Goal: Task Accomplishment & Management: Complete application form

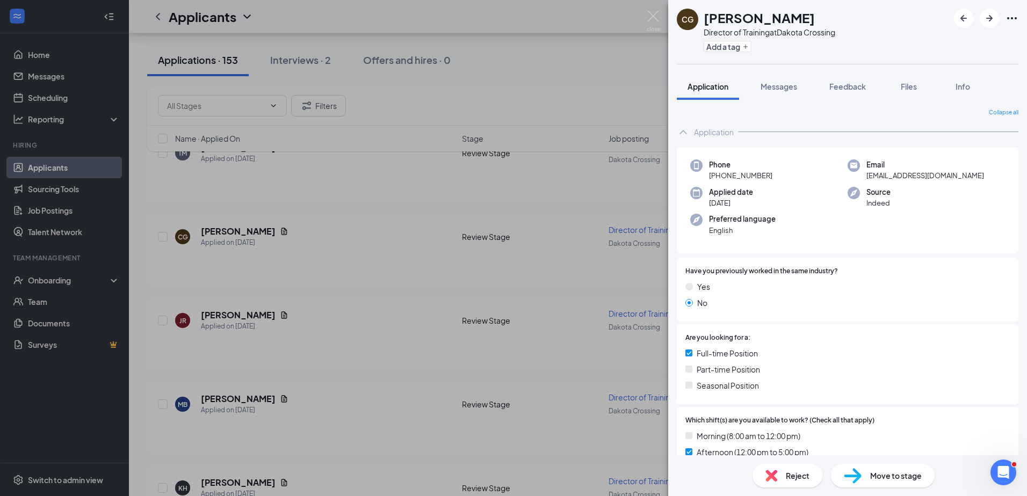
scroll to position [376, 0]
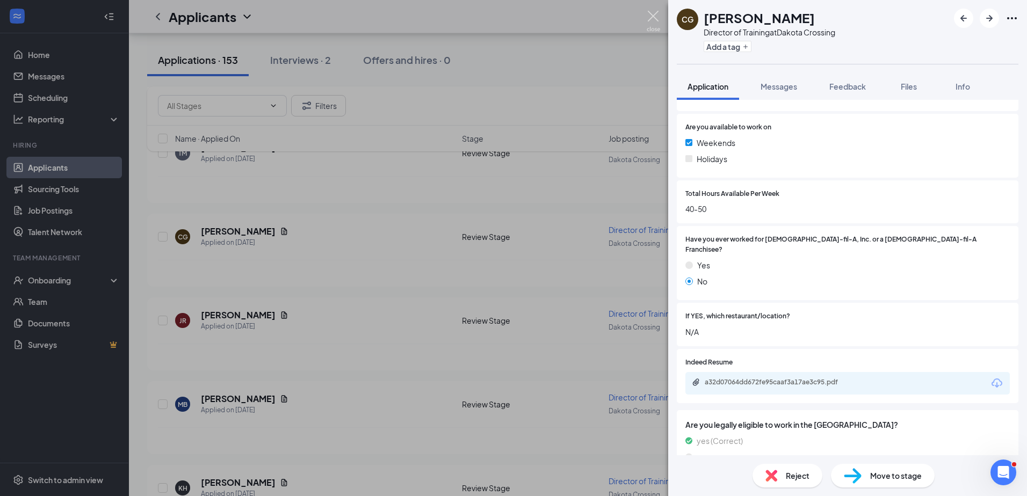
click at [658, 16] on img at bounding box center [653, 21] width 13 height 21
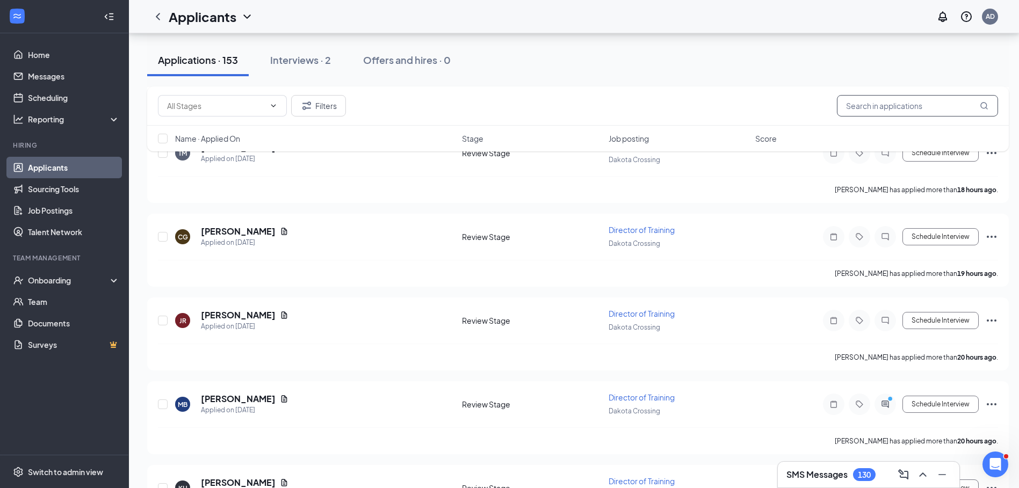
click at [900, 105] on input "text" at bounding box center [917, 105] width 161 height 21
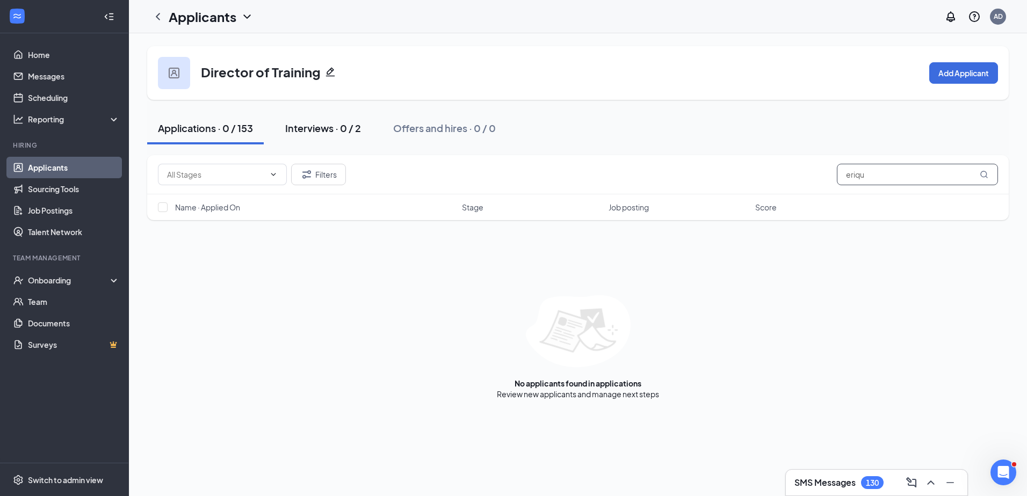
type input "eriqu"
click at [320, 127] on div "Interviews · 0 / 2" at bounding box center [323, 127] width 76 height 13
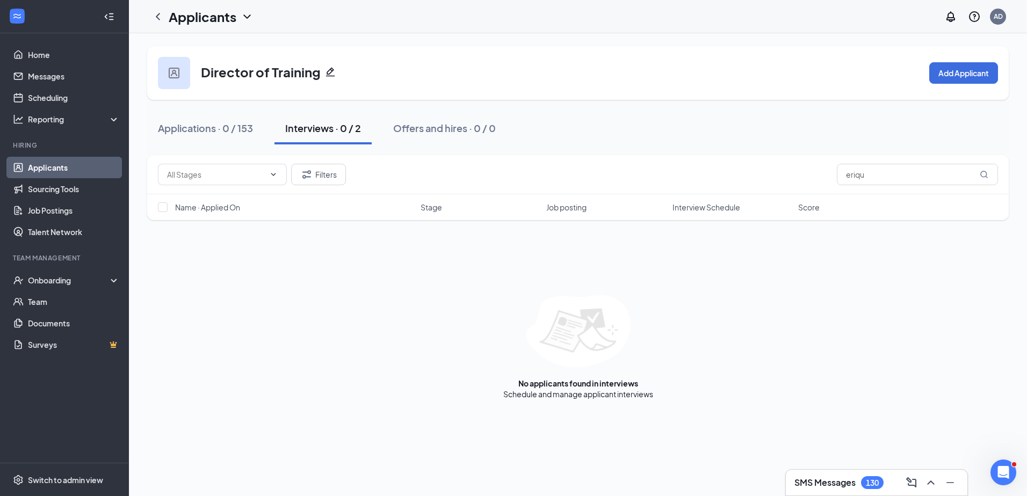
click at [53, 169] on link "Applicants" at bounding box center [74, 167] width 92 height 21
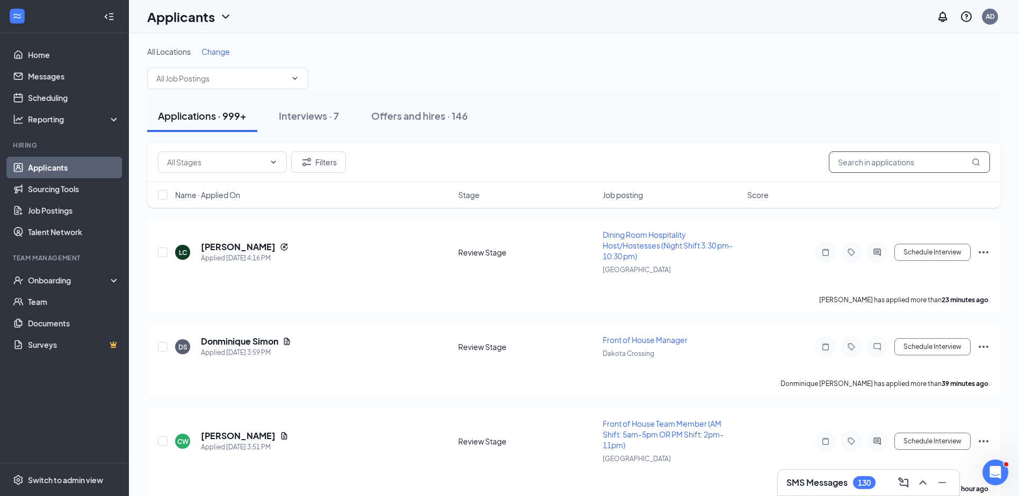
click at [868, 163] on input "text" at bounding box center [909, 161] width 161 height 21
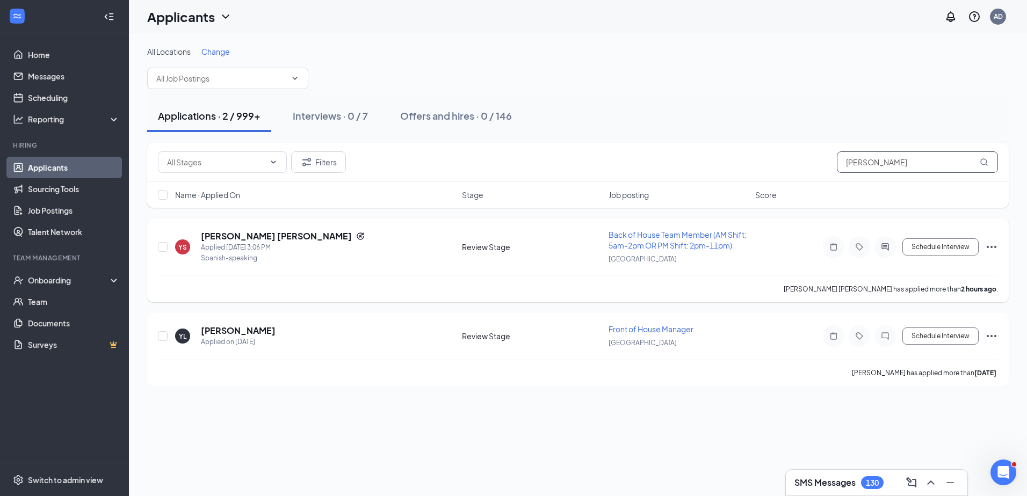
type input "[PERSON_NAME]"
click at [988, 243] on icon "Ellipses" at bounding box center [991, 247] width 13 height 13
click at [914, 49] on p "[PERSON_NAME] as hired" at bounding box center [943, 47] width 92 height 11
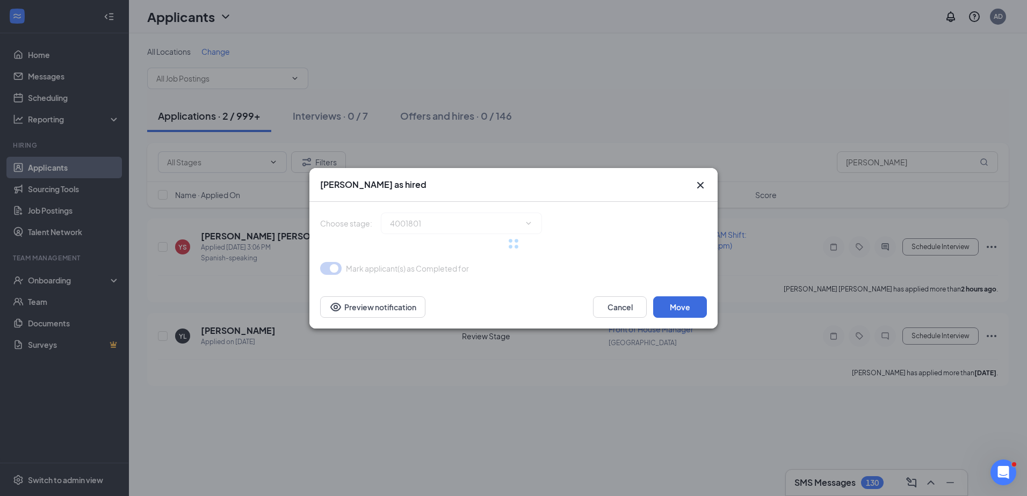
type input "Hiring Complete (final stage)"
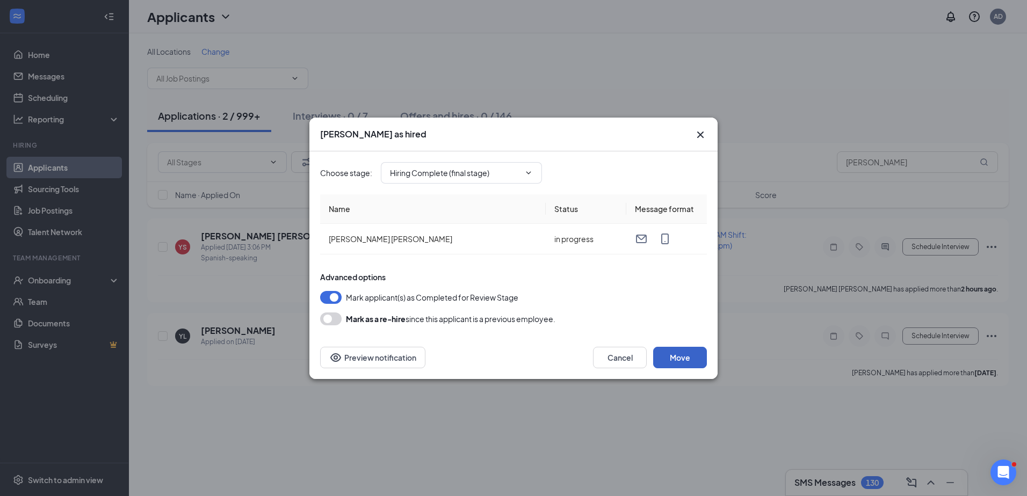
click at [673, 356] on button "Move" at bounding box center [680, 357] width 54 height 21
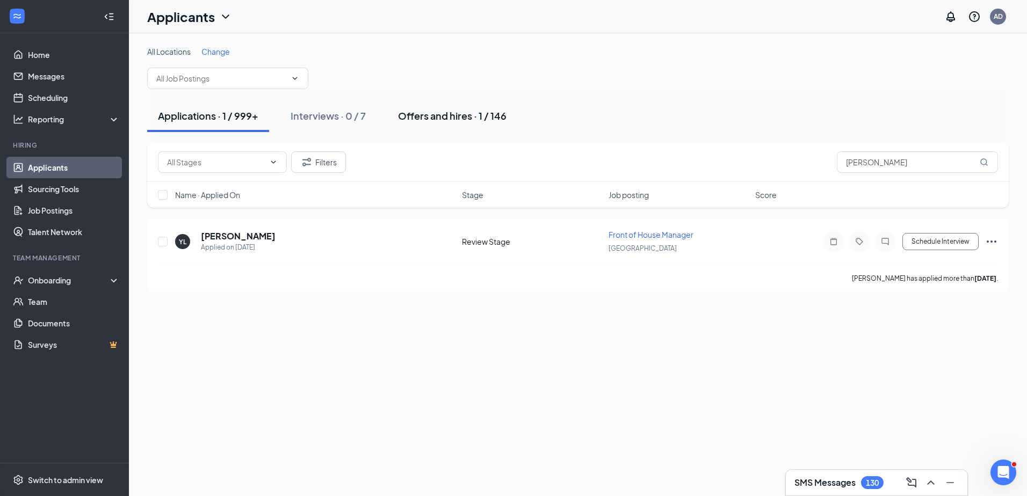
click at [424, 112] on div "Offers and hires · 1 / 146" at bounding box center [452, 115] width 108 height 13
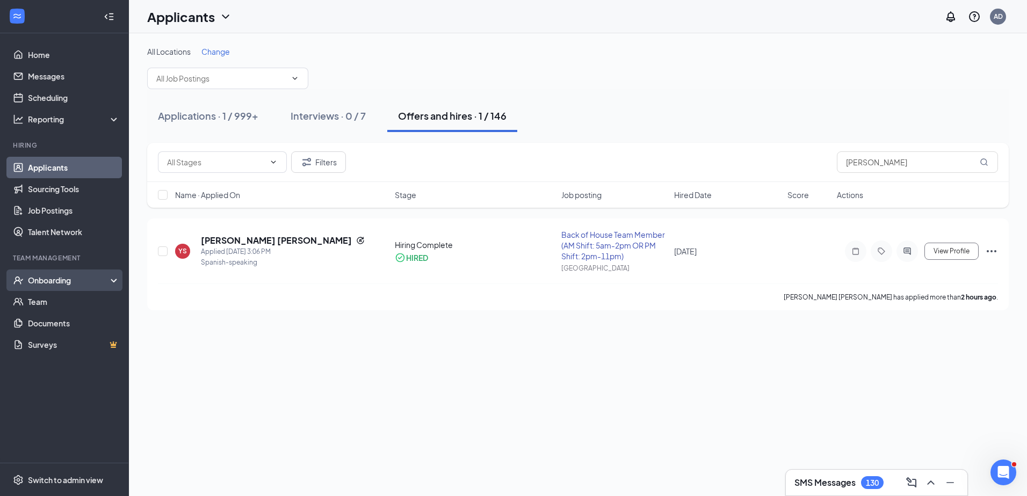
click at [50, 278] on div "Onboarding" at bounding box center [69, 280] width 83 height 11
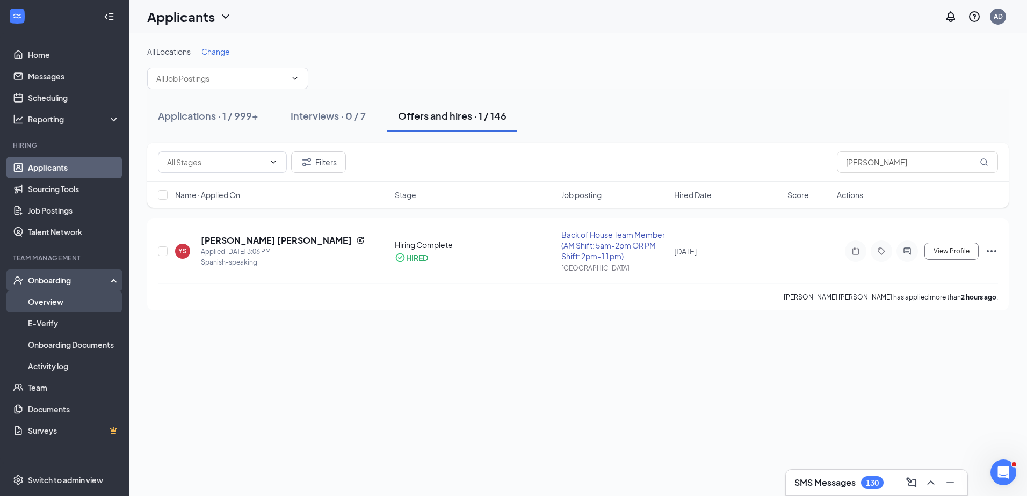
click at [41, 301] on link "Overview" at bounding box center [74, 301] width 92 height 21
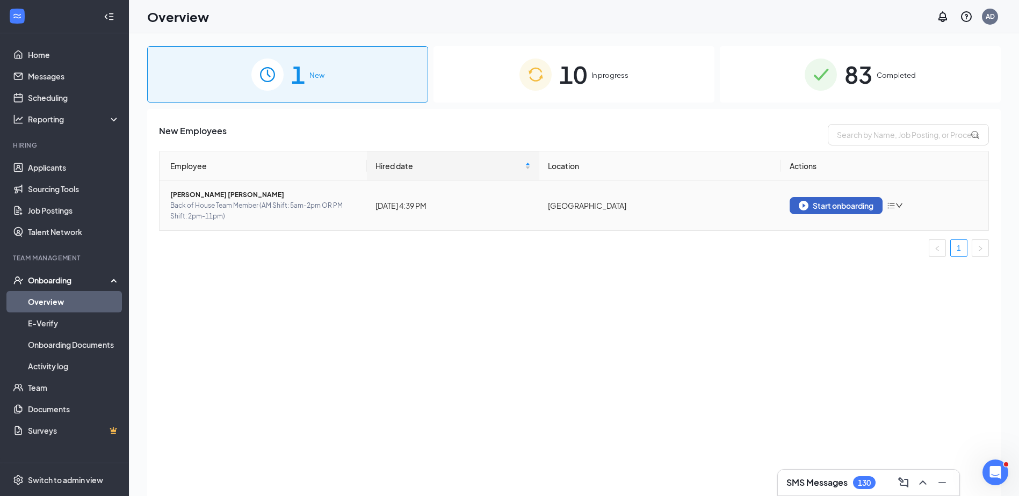
click at [856, 206] on div "Start onboarding" at bounding box center [835, 206] width 75 height 10
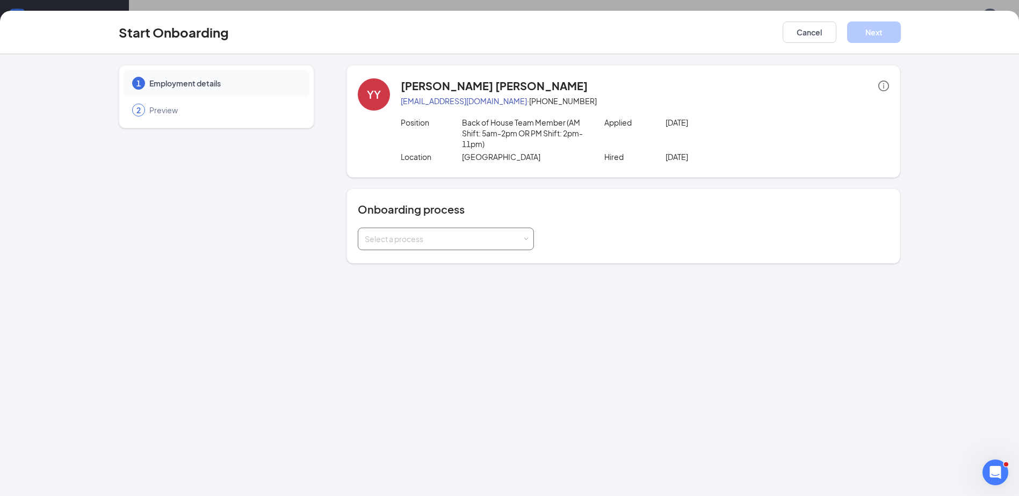
click at [447, 243] on div "Select a process" at bounding box center [443, 239] width 157 height 11
click at [433, 264] on span "Capital Plaza Onboarding Process" at bounding box center [421, 262] width 119 height 10
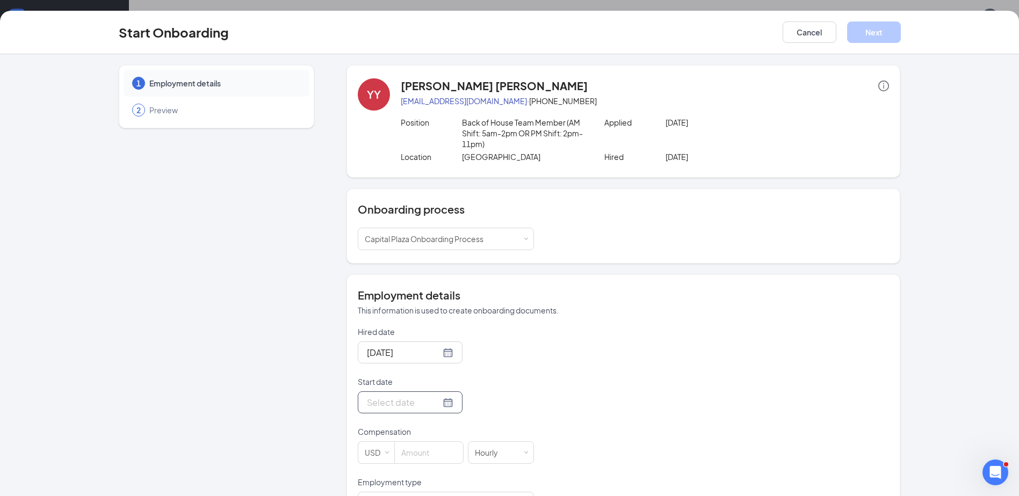
click at [435, 403] on div at bounding box center [410, 402] width 86 height 13
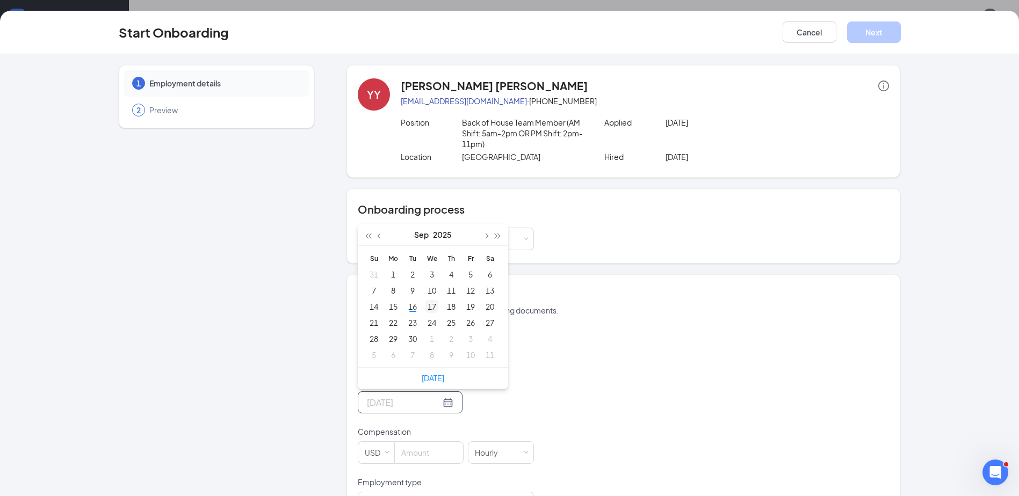
type input "[DATE]"
click at [431, 304] on div "17" at bounding box center [431, 306] width 13 height 13
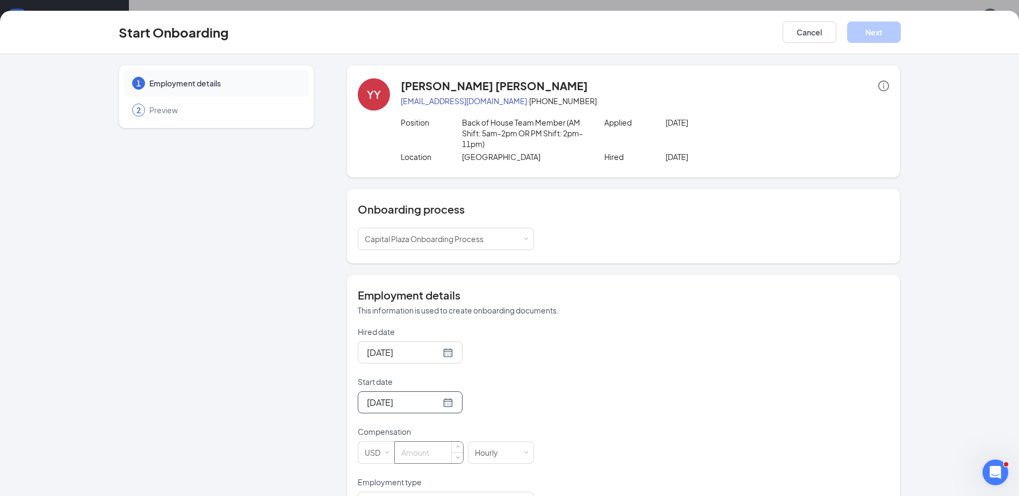
click at [420, 449] on input at bounding box center [429, 452] width 68 height 21
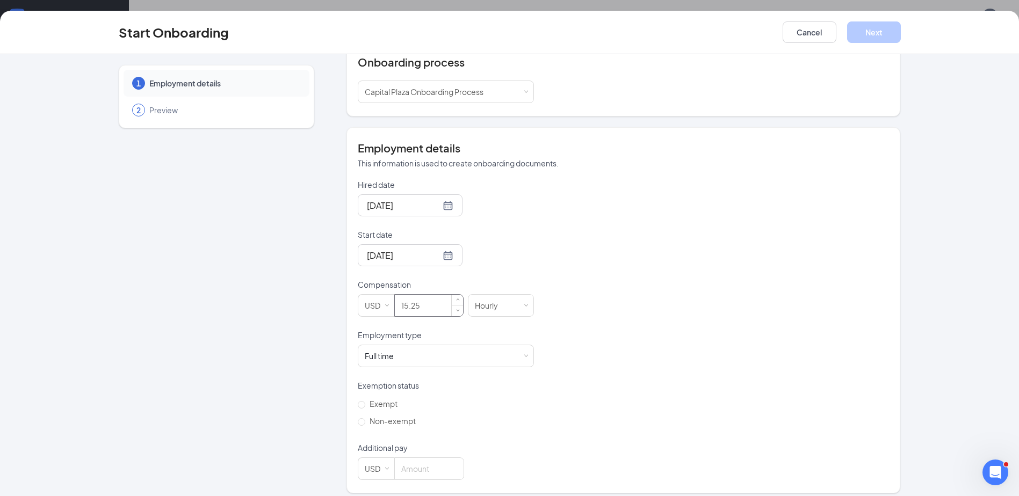
scroll to position [155, 0]
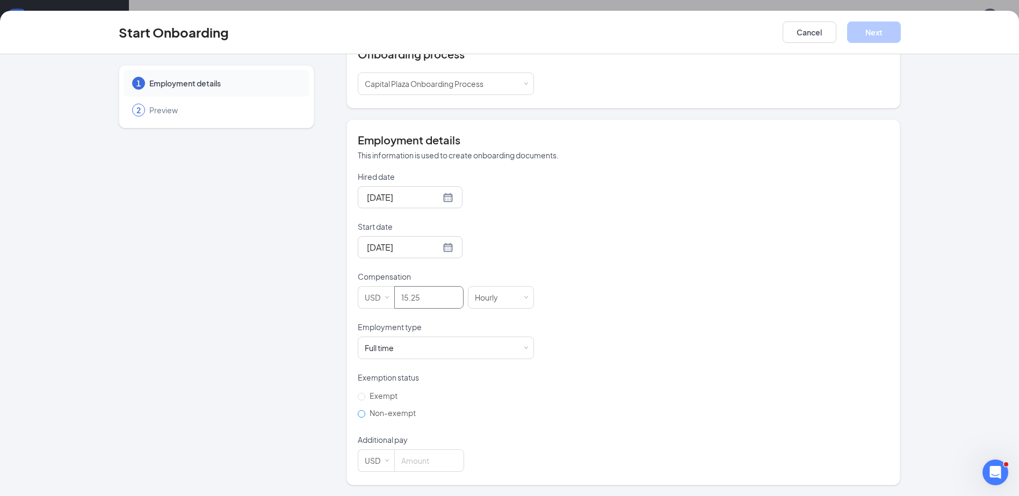
type input "15.25"
click at [368, 414] on span "Non-exempt" at bounding box center [392, 413] width 55 height 10
click at [365, 414] on input "Non-exempt" at bounding box center [362, 414] width 8 height 8
radio input "true"
click at [403, 461] on input at bounding box center [429, 460] width 69 height 21
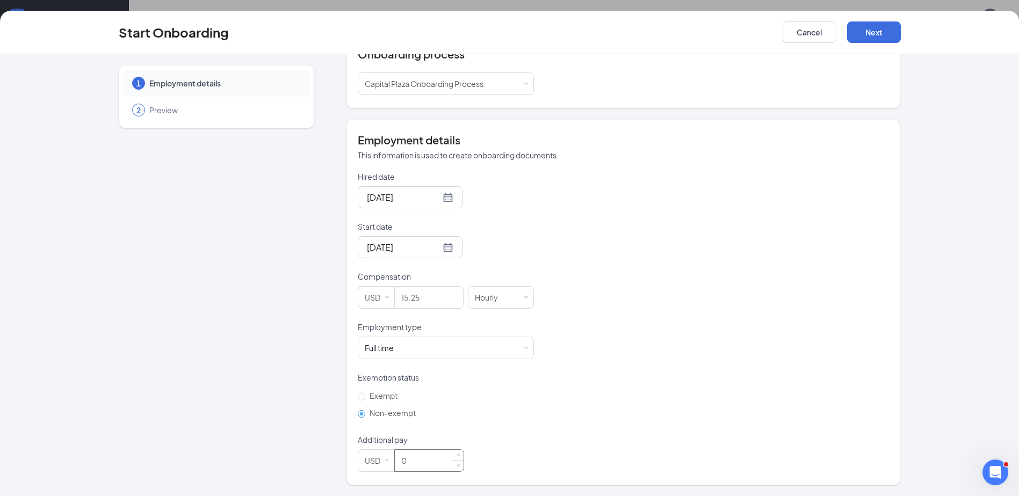
scroll to position [48, 0]
type input "0"
click at [877, 29] on button "Next" at bounding box center [874, 31] width 54 height 21
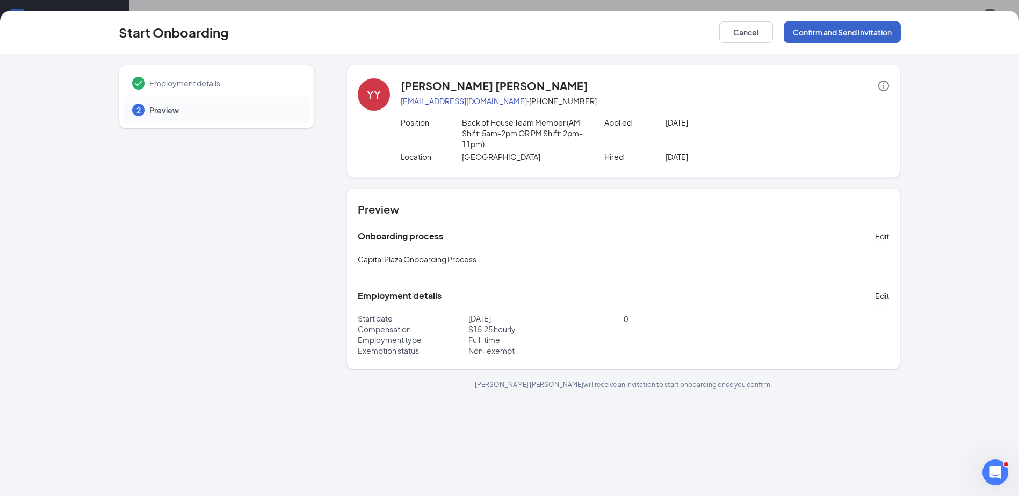
click at [840, 29] on button "Confirm and Send Invitation" at bounding box center [841, 31] width 117 height 21
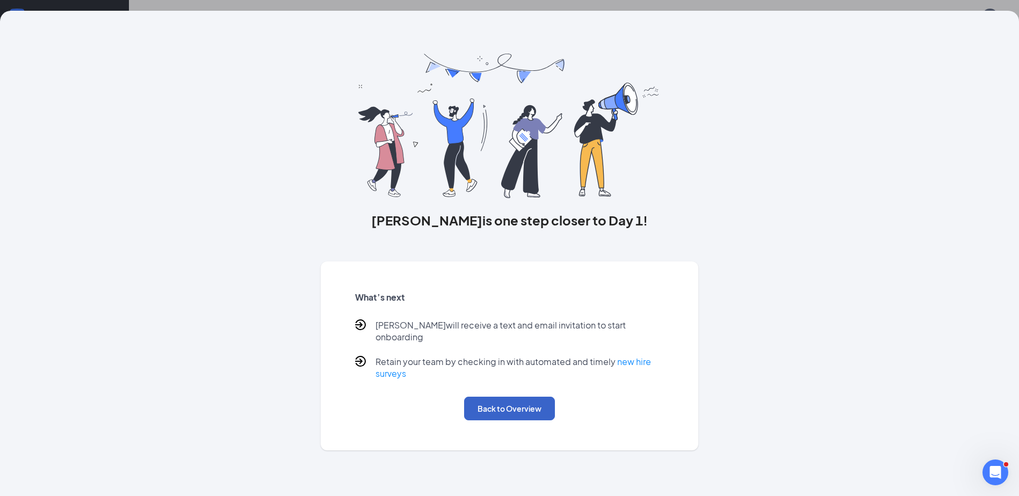
click at [505, 401] on button "Back to Overview" at bounding box center [509, 409] width 91 height 24
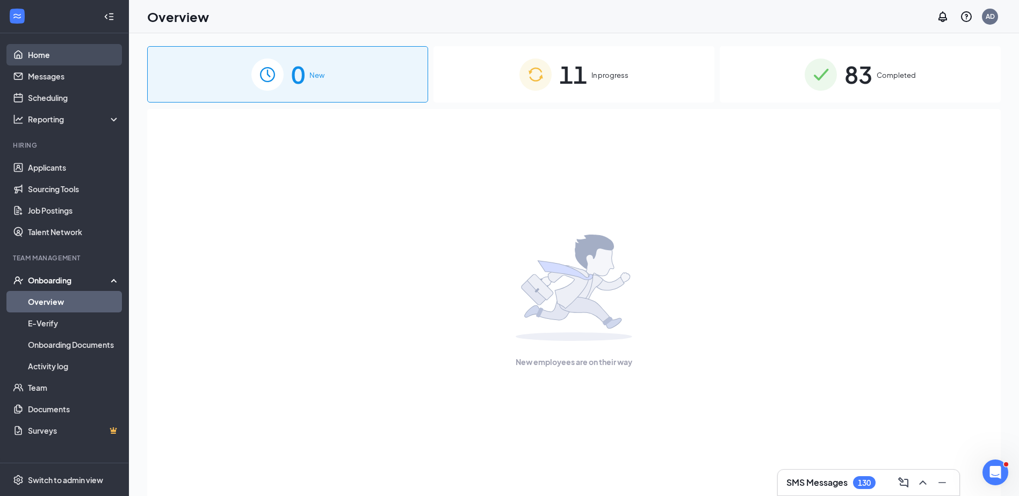
click at [53, 57] on link "Home" at bounding box center [74, 54] width 92 height 21
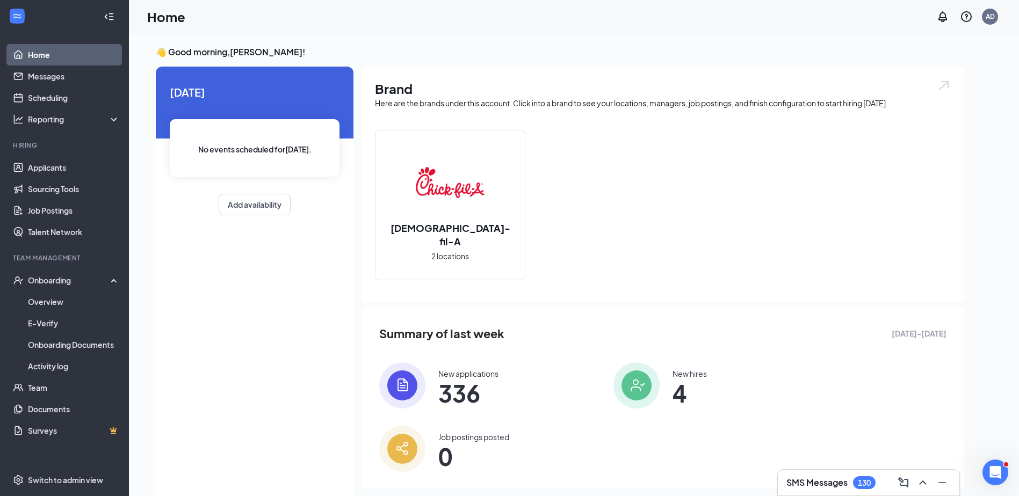
click at [53, 55] on link "Home" at bounding box center [74, 54] width 92 height 21
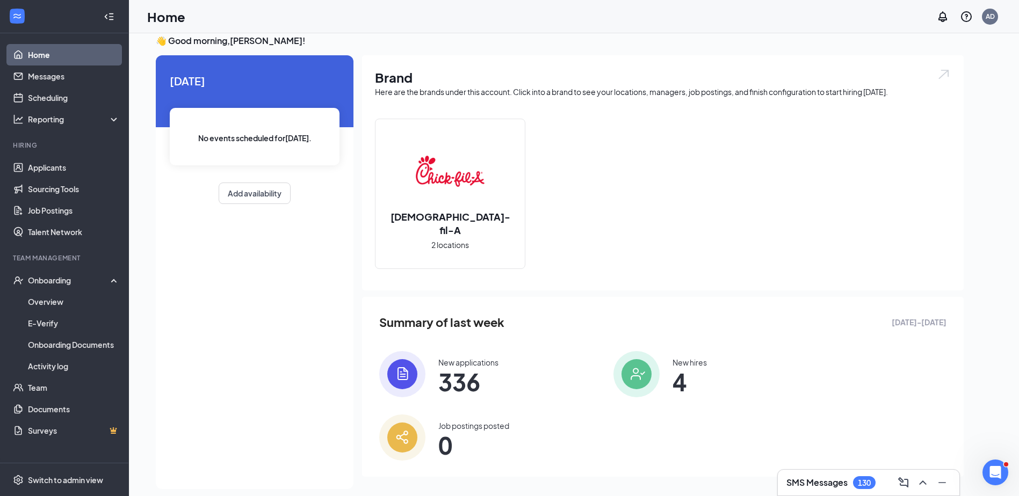
scroll to position [23, 0]
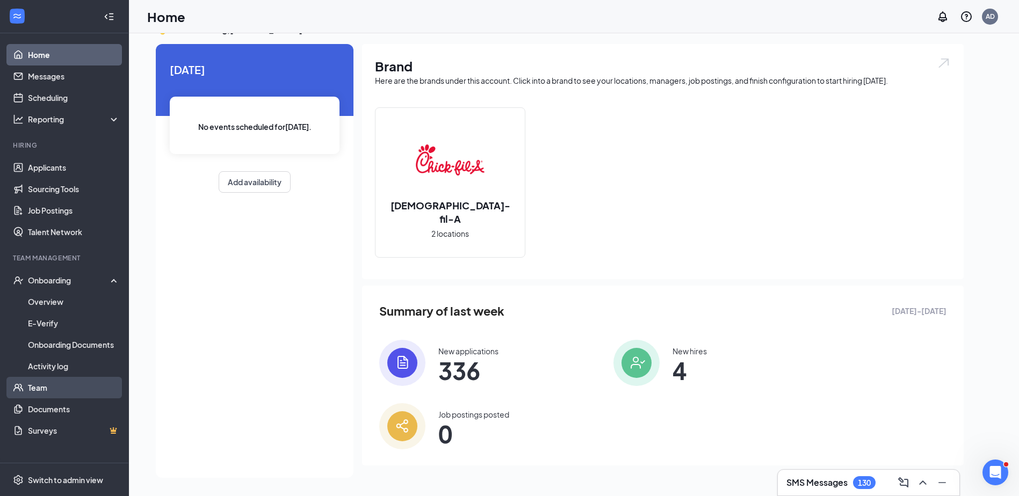
click at [28, 388] on link "Team" at bounding box center [74, 387] width 92 height 21
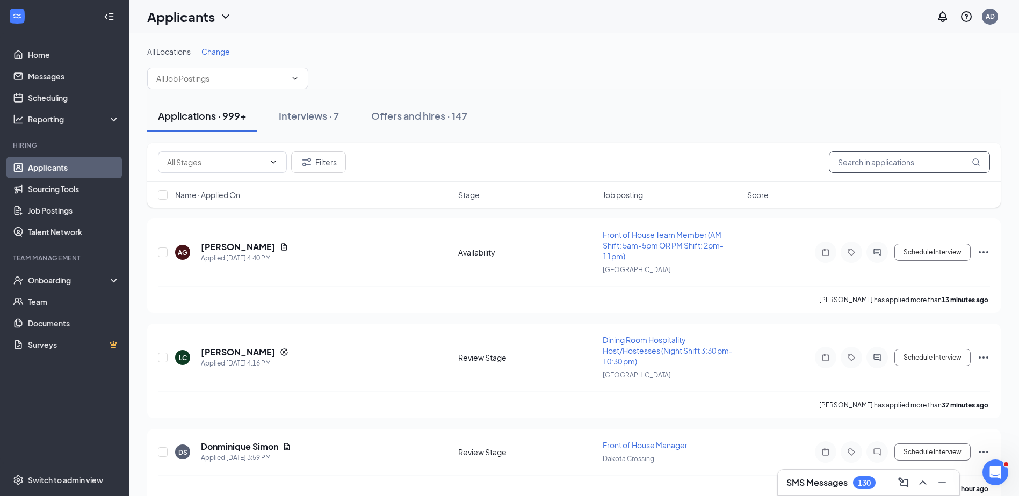
click at [865, 168] on input "text" at bounding box center [909, 161] width 161 height 21
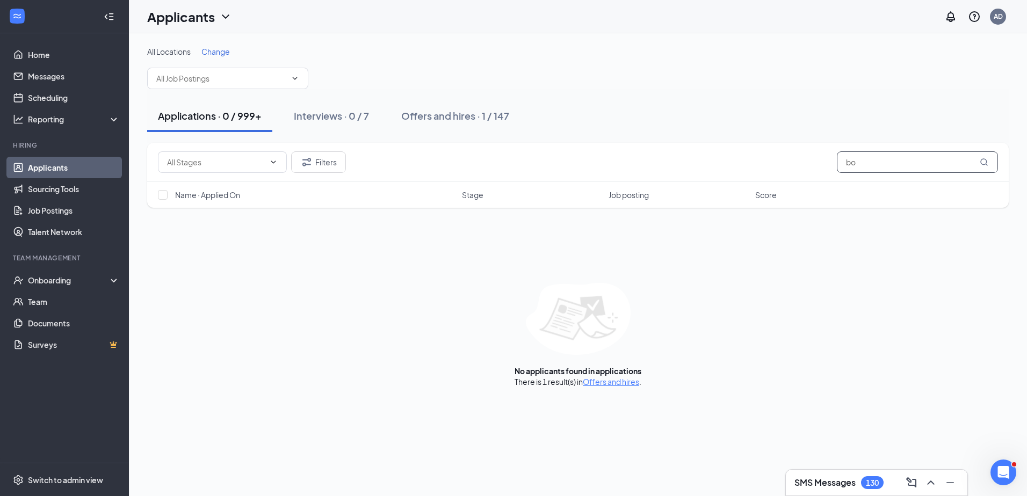
type input "b"
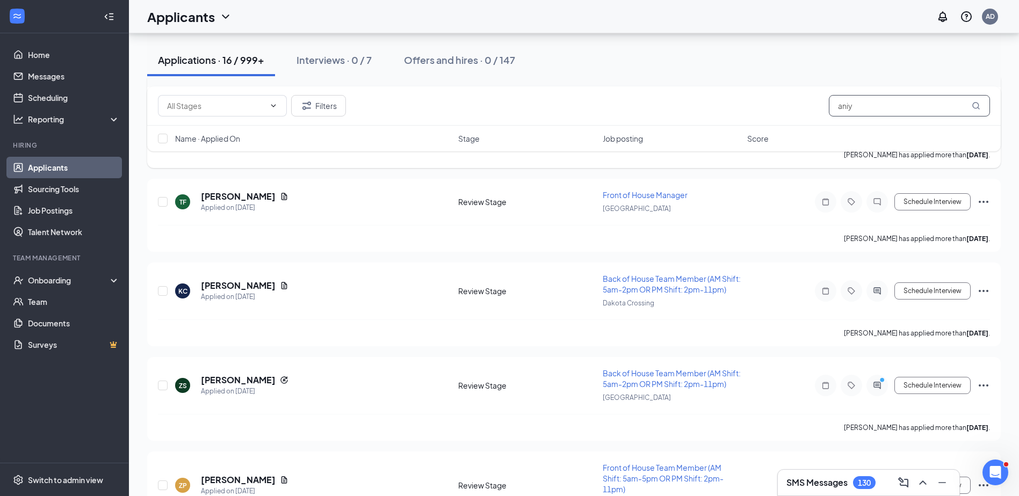
scroll to position [376, 0]
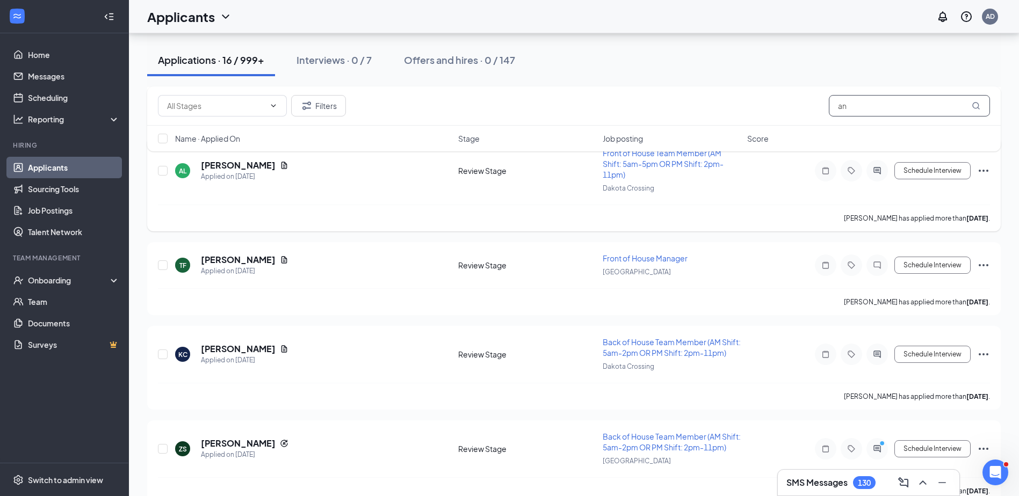
type input "a"
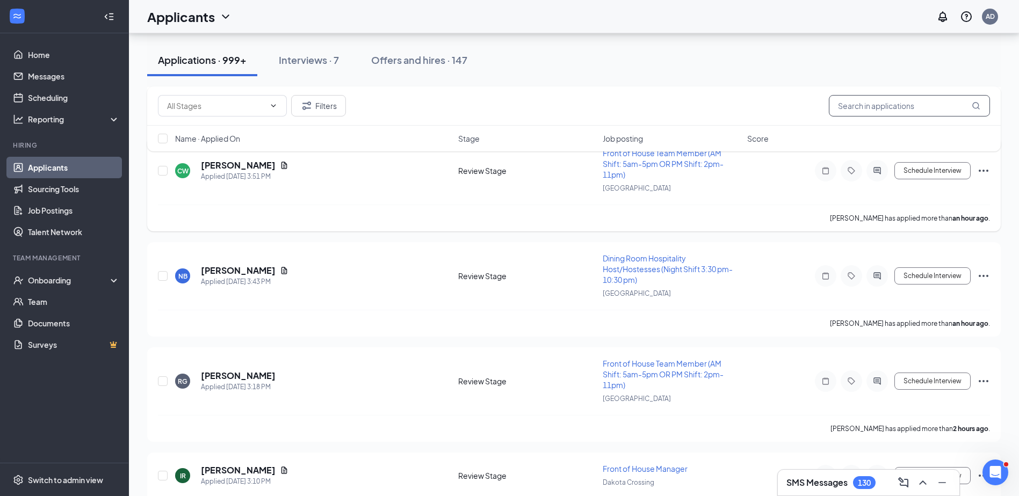
scroll to position [387, 0]
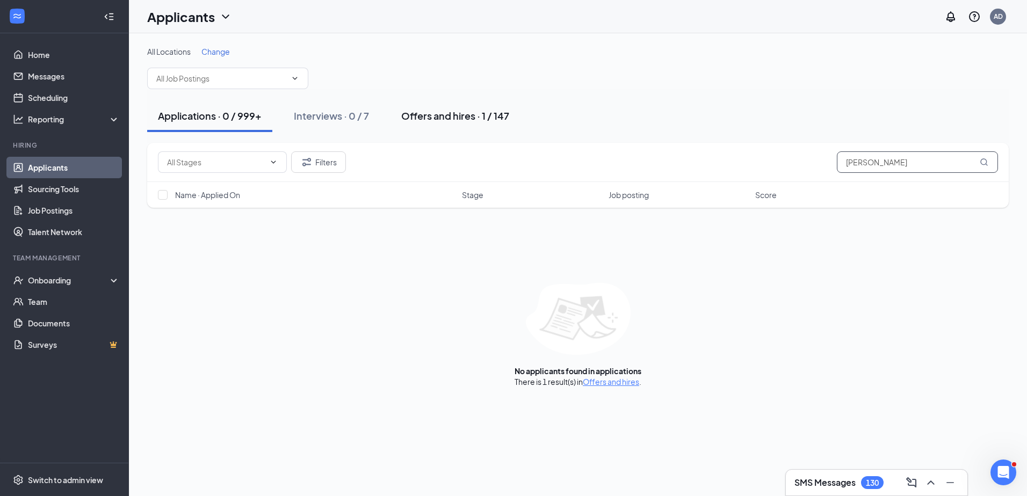
type input "boyd"
click at [432, 122] on div "Offers and hires · 1 / 147" at bounding box center [455, 115] width 108 height 13
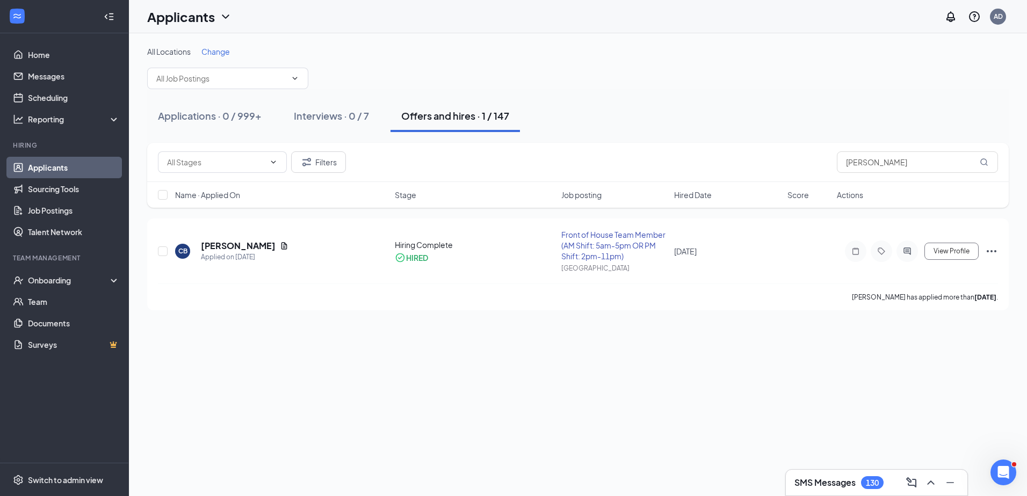
click at [47, 164] on link "Applicants" at bounding box center [74, 167] width 92 height 21
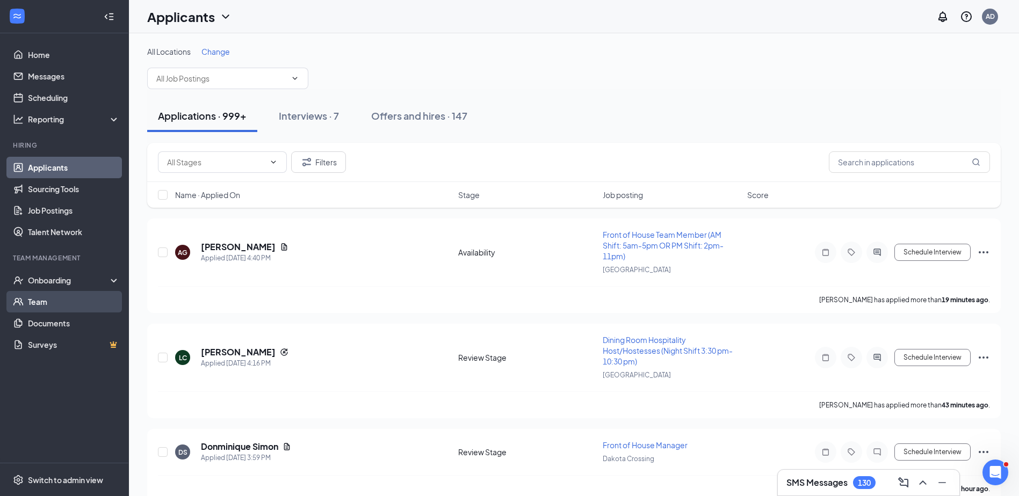
click at [49, 303] on link "Team" at bounding box center [74, 301] width 92 height 21
